Goal: Task Accomplishment & Management: Complete application form

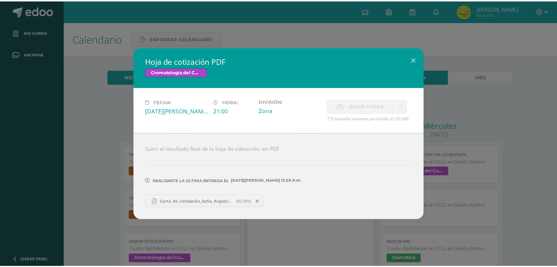
scroll to position [114, 0]
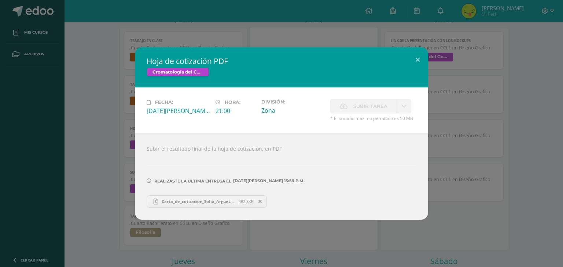
click at [498, 101] on div "Hoja de cotización PDF Cromatología del Color Fecha: Lunes 11 de Agosto Hora: 2…" at bounding box center [281, 133] width 557 height 173
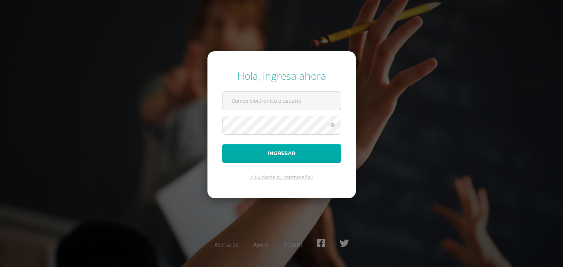
type input "[EMAIL_ADDRESS][PERSON_NAME][DOMAIN_NAME]"
click at [293, 156] on button "Ingresar" at bounding box center [281, 153] width 119 height 19
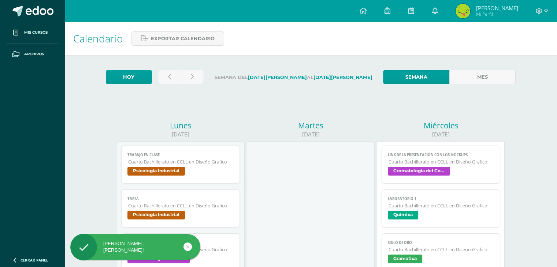
click at [392, 164] on span "Cuarto Bachillerato en CCLL en Diseño Grafico" at bounding box center [442, 162] width 106 height 6
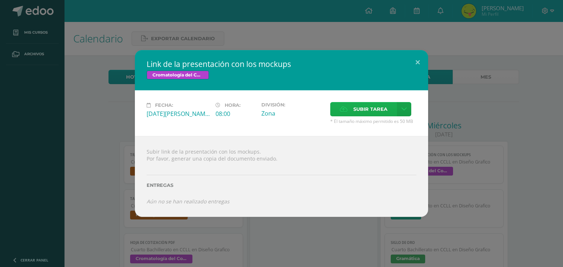
click at [351, 103] on label "Subir tarea" at bounding box center [363, 109] width 67 height 14
click at [0, 0] on input "Subir tarea" at bounding box center [0, 0] width 0 height 0
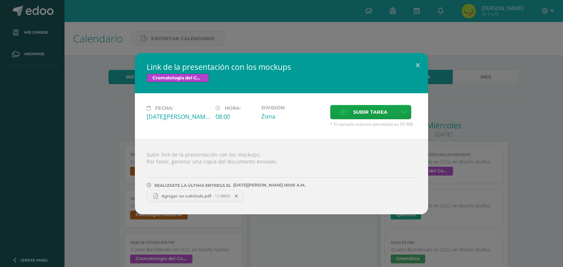
click at [214, 196] on span "Agregar un subtítulo.pdf" at bounding box center [186, 195] width 57 height 5
click at [360, 110] on span "Subir tarea" at bounding box center [370, 112] width 34 height 14
click at [0, 0] on input "Subir tarea" at bounding box center [0, 0] width 0 height 0
click at [237, 197] on icon at bounding box center [235, 196] width 3 height 5
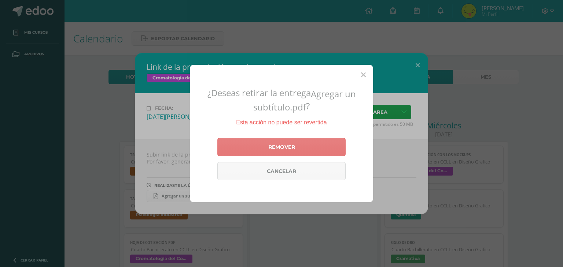
click at [287, 147] on link "Remover" at bounding box center [281, 147] width 128 height 18
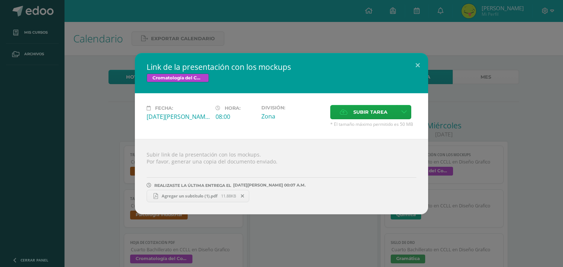
click at [206, 191] on link "Agregar un subtítulo (1).pdf 11.88KB" at bounding box center [198, 196] width 103 height 12
click at [198, 197] on span "Agregar un subtítulo (1).pdf" at bounding box center [189, 195] width 63 height 5
click at [363, 145] on div "Subir link de la presentación con los mockups. Por favor, generar una copia del…" at bounding box center [281, 176] width 293 height 75
click at [350, 109] on label "Subir tarea" at bounding box center [363, 112] width 67 height 14
click at [0, 0] on input "Subir tarea" at bounding box center [0, 0] width 0 height 0
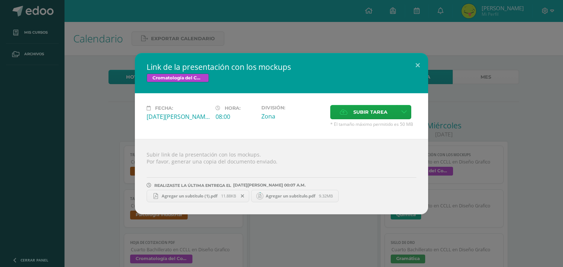
click at [244, 197] on icon at bounding box center [242, 196] width 3 height 5
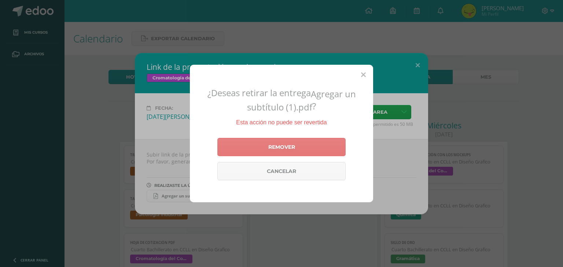
click at [290, 143] on link "Remover" at bounding box center [281, 147] width 128 height 18
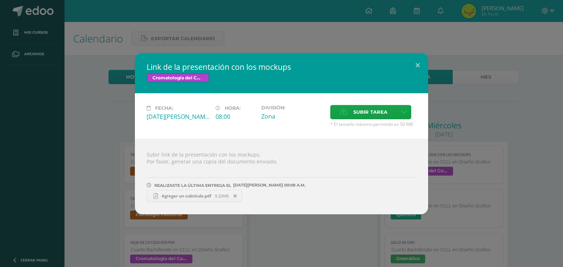
click at [199, 196] on span "Agregar un subtítulo.pdf" at bounding box center [186, 195] width 57 height 5
